Goal: Task Accomplishment & Management: Manage account settings

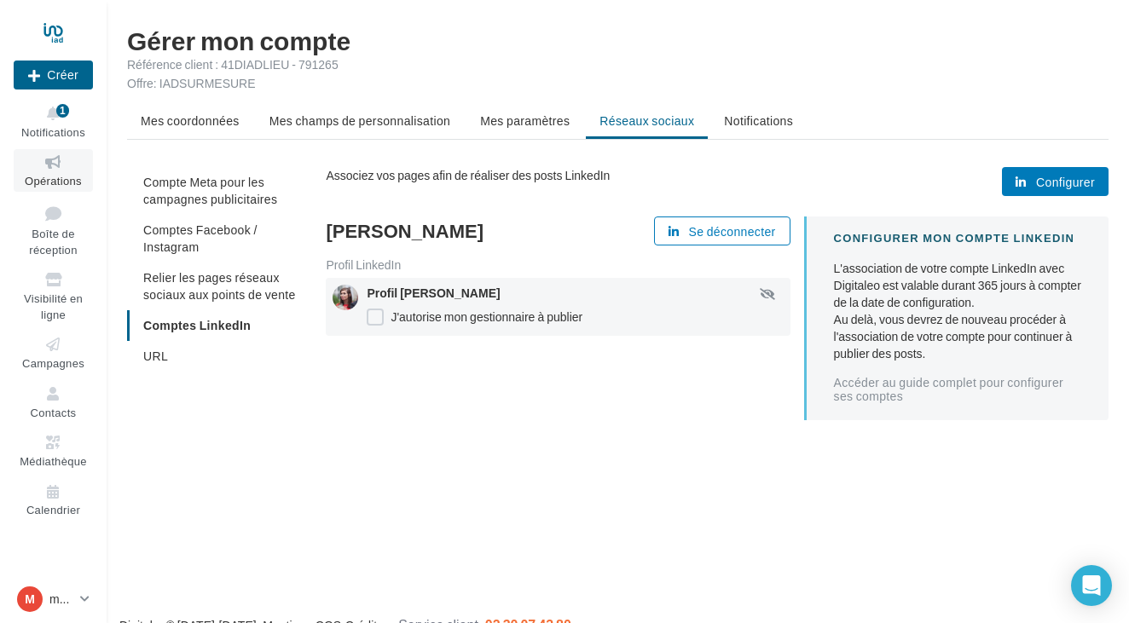
click at [42, 175] on span "Opérations" at bounding box center [53, 181] width 57 height 14
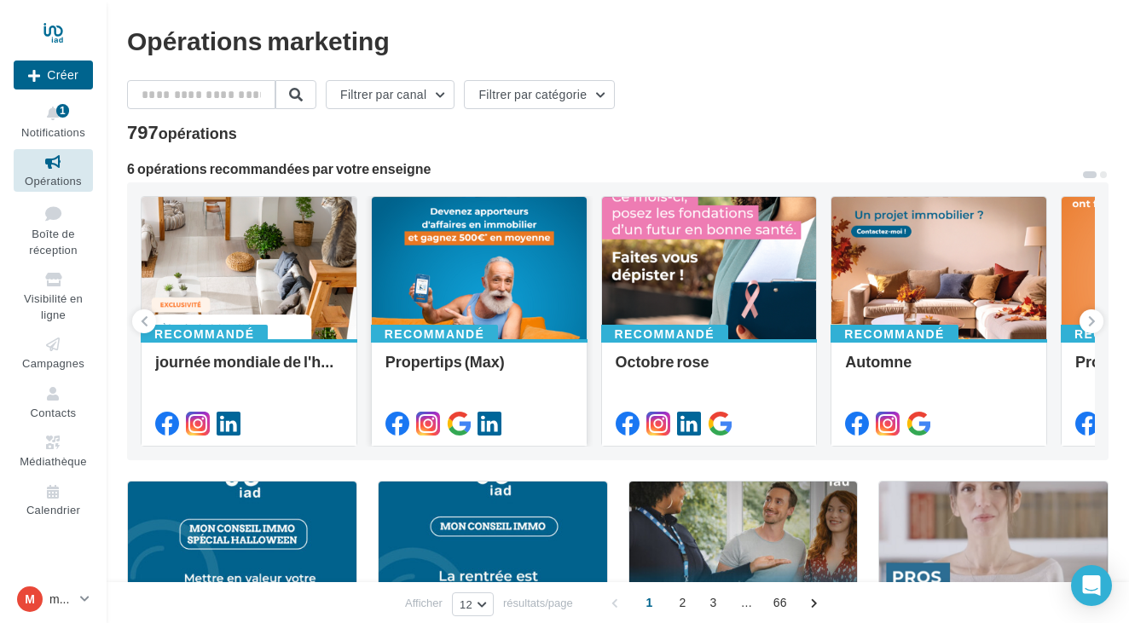
click at [491, 278] on div at bounding box center [479, 269] width 215 height 144
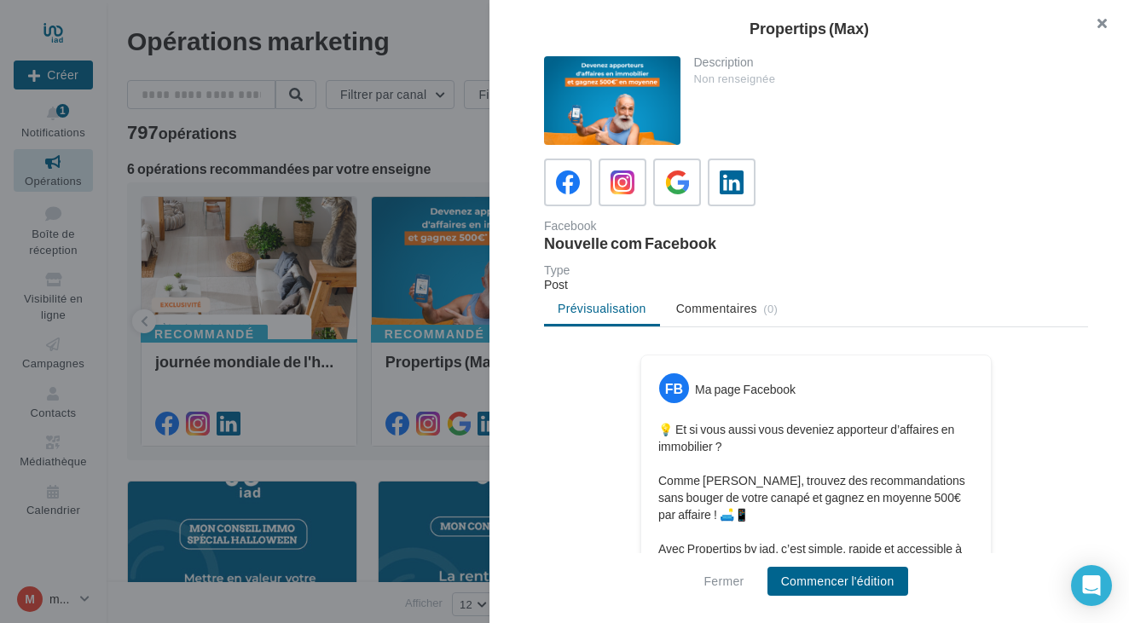
click at [1100, 22] on button "button" at bounding box center [1095, 25] width 68 height 51
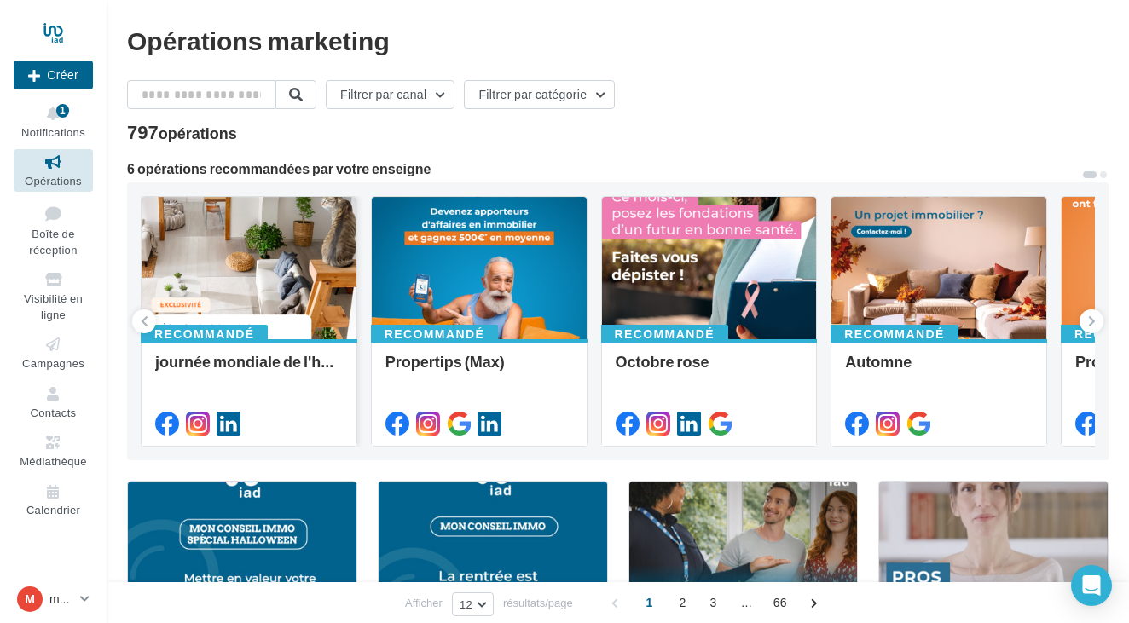
click at [239, 258] on div at bounding box center [249, 269] width 215 height 144
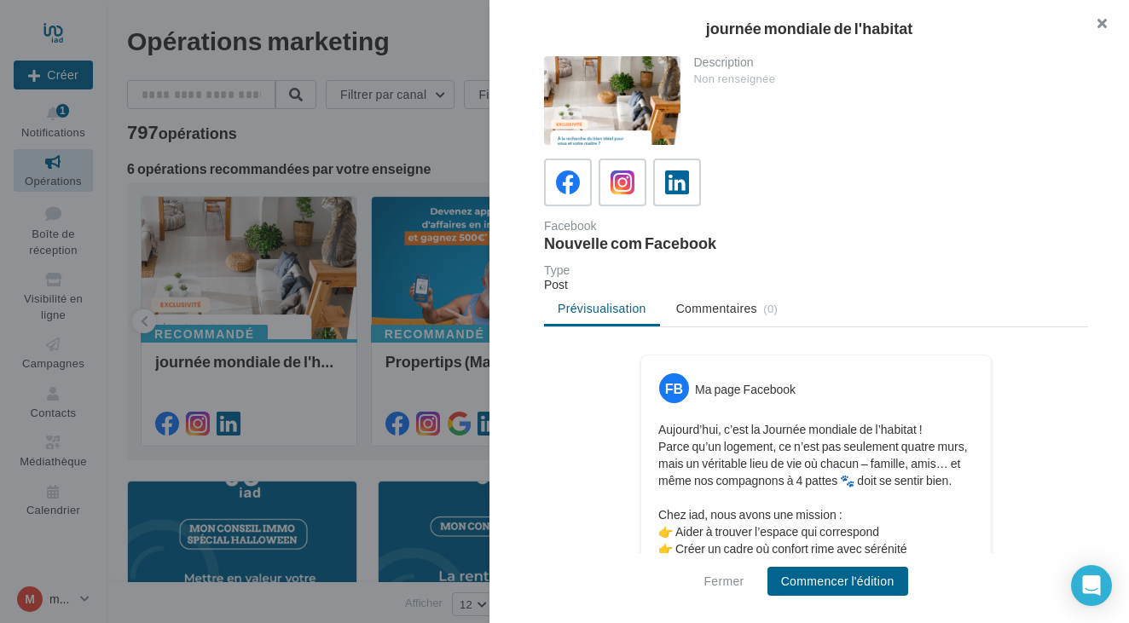
click at [1102, 25] on button "button" at bounding box center [1095, 25] width 68 height 51
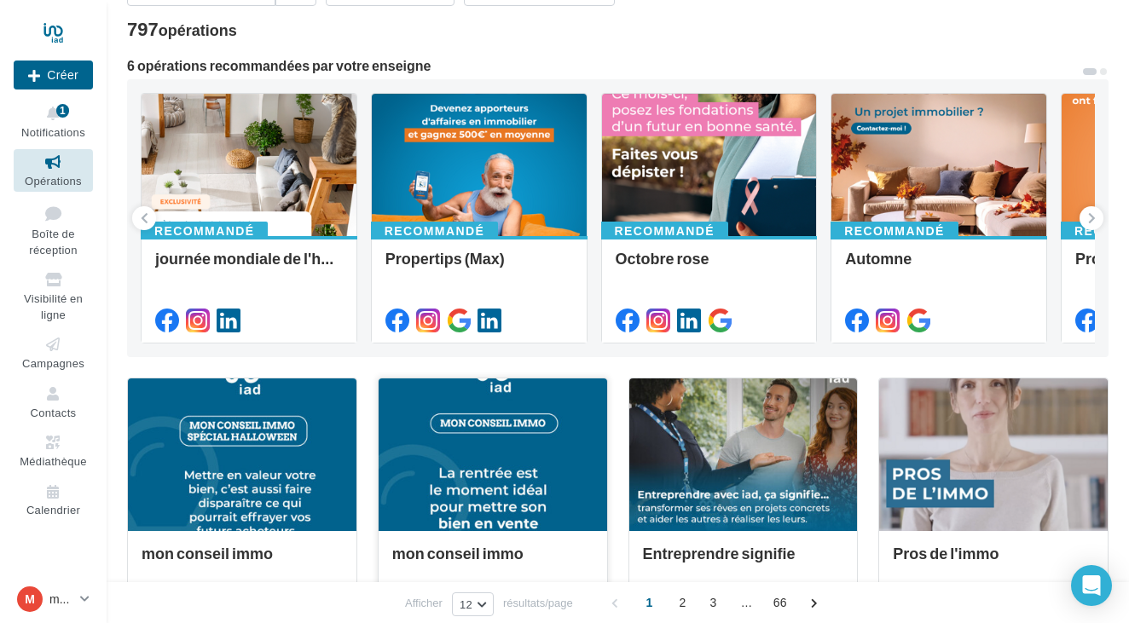
scroll to position [91, 0]
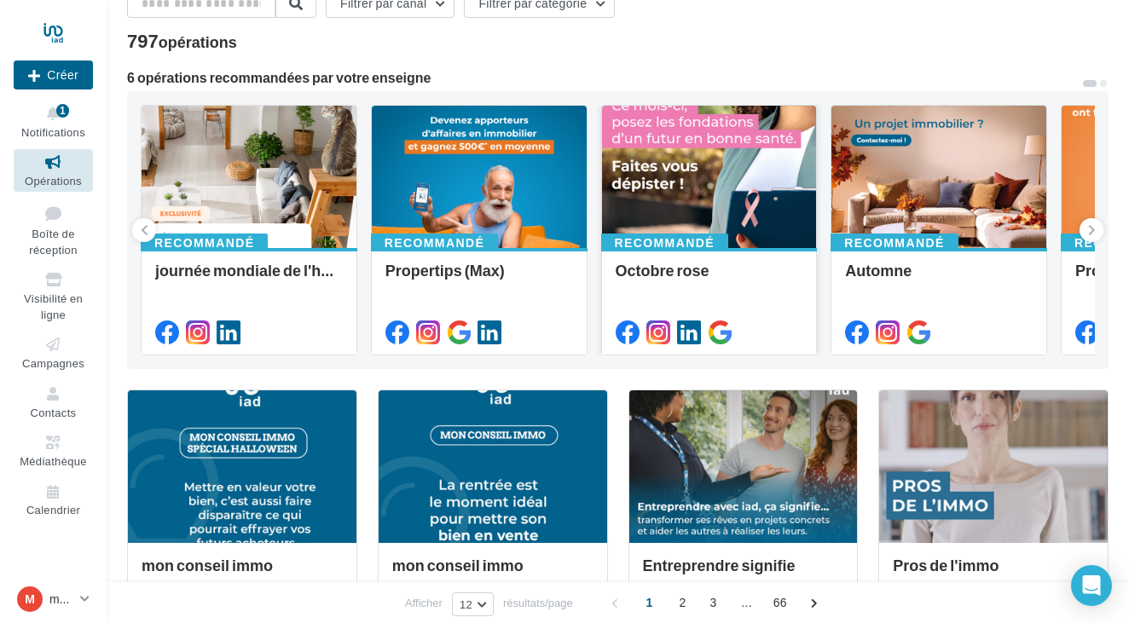
click at [747, 162] on div at bounding box center [709, 178] width 215 height 144
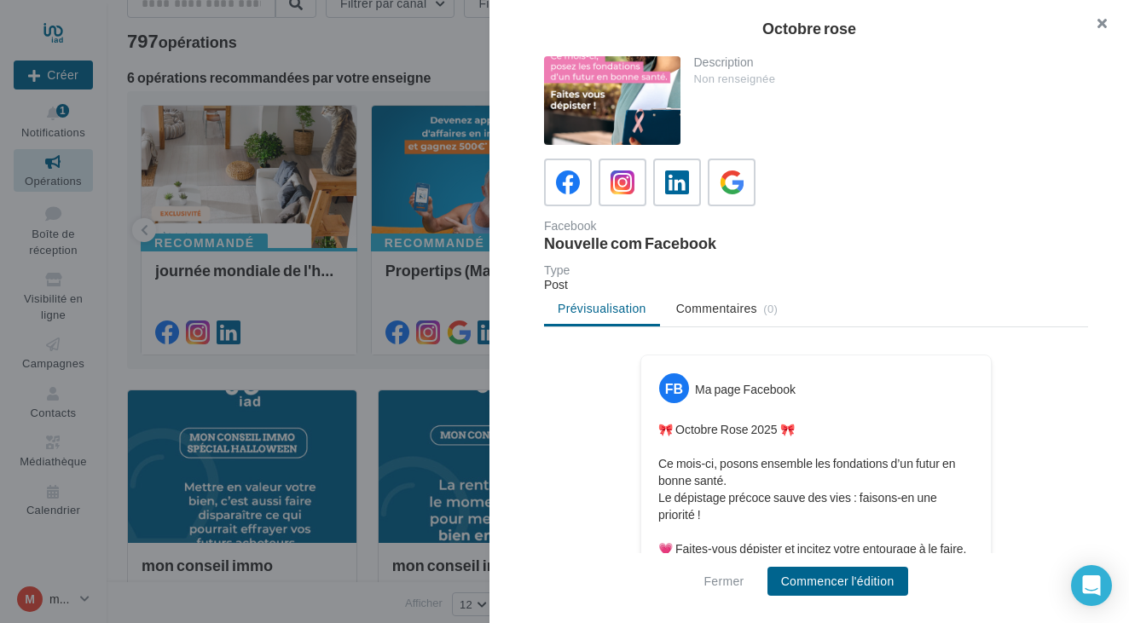
click at [1108, 21] on button "button" at bounding box center [1095, 25] width 68 height 51
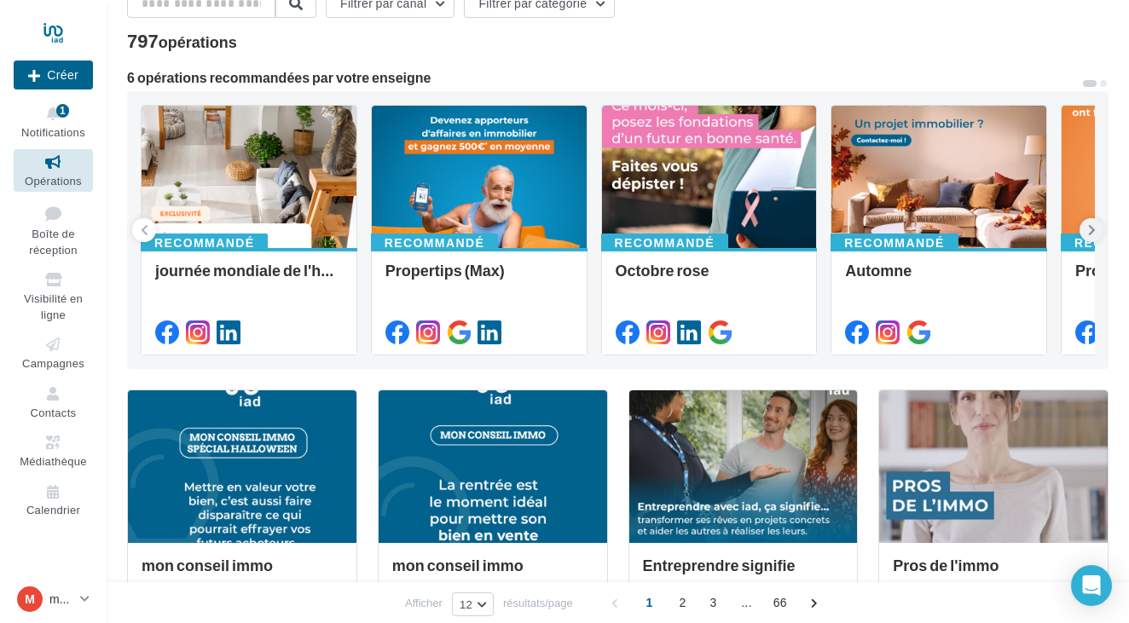
click at [1093, 230] on icon at bounding box center [1092, 230] width 8 height 17
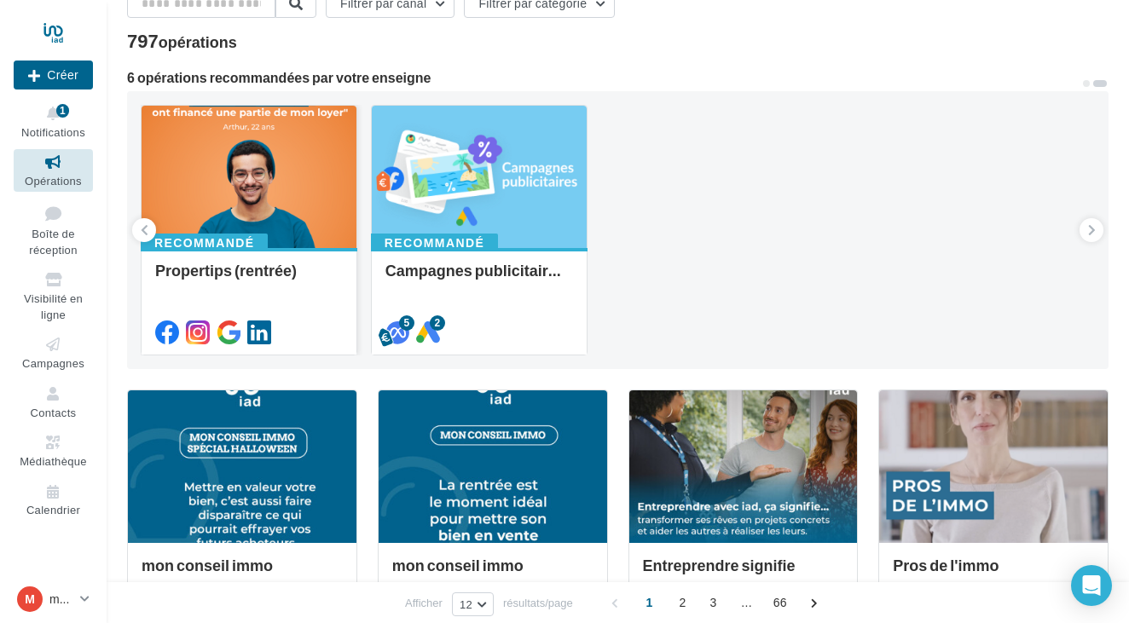
click at [200, 183] on div at bounding box center [249, 178] width 215 height 144
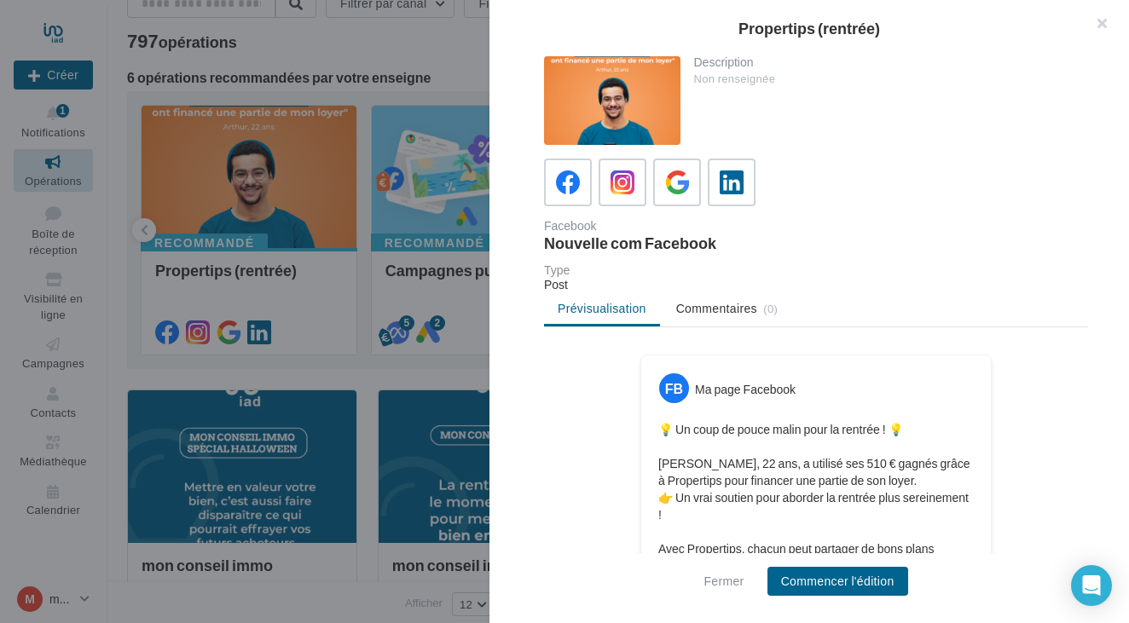
scroll to position [0, 0]
click at [1103, 21] on button "button" at bounding box center [1095, 25] width 68 height 51
